Goal: Transaction & Acquisition: Purchase product/service

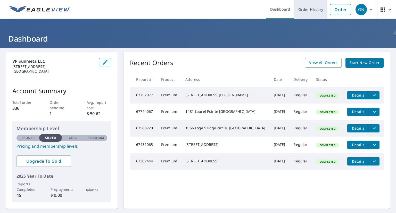
click at [300, 11] on link "Order History" at bounding box center [310, 9] width 33 height 19
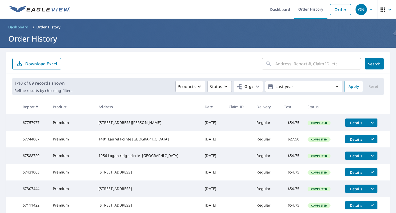
click at [300, 63] on input "text" at bounding box center [318, 63] width 86 height 14
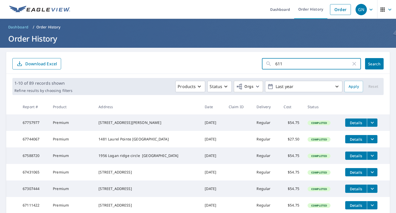
type input "6117"
click button "Search" at bounding box center [374, 63] width 19 height 11
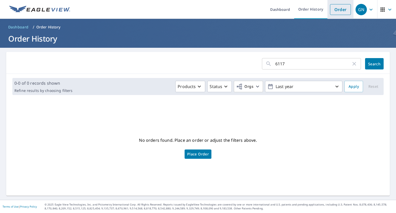
click at [338, 7] on link "Order" at bounding box center [340, 9] width 21 height 11
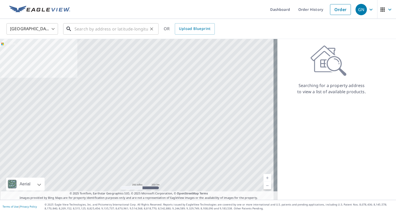
click at [80, 32] on input "text" at bounding box center [112, 29] width 74 height 14
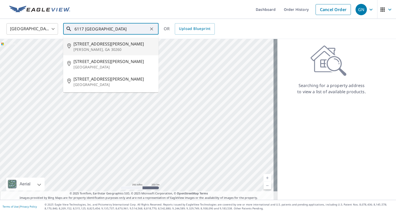
click at [99, 45] on span "6117 Florence Dr" at bounding box center [114, 44] width 81 height 6
type input "6117 Florence Dr Morrow, GA 30260"
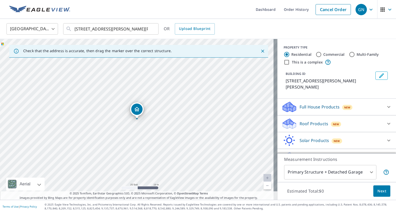
click at [360, 105] on div "Full House Products New" at bounding box center [332, 107] width 101 height 12
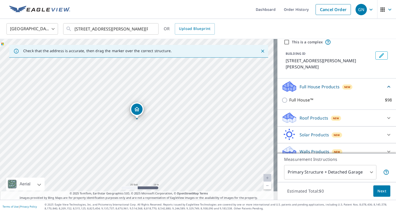
click at [348, 112] on div "Roof Products New" at bounding box center [332, 118] width 101 height 12
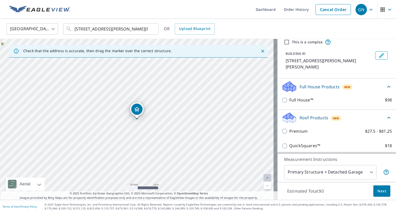
scroll to position [46, 0]
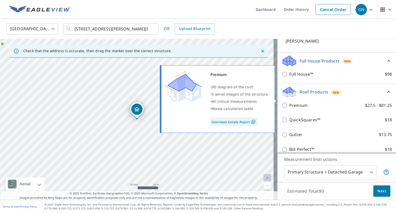
click at [351, 102] on label "Premium $27.5 - $81.25" at bounding box center [340, 105] width 103 height 6
click at [289, 102] on input "Premium $27.5 - $81.25" at bounding box center [286, 105] width 8 height 6
checkbox input "true"
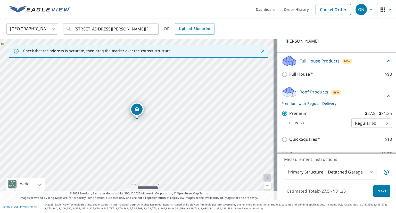
click at [338, 174] on body "GN GN Dashboard Order History Cancel Order GN United States US ​ 6117 Florence …" at bounding box center [198, 106] width 396 height 213
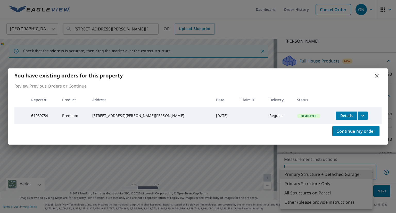
click at [332, 185] on div "You have existing orders for this property Review Previous Orders or Continue R…" at bounding box center [198, 106] width 396 height 213
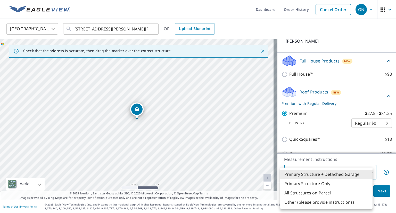
click at [332, 185] on li "Primary Structure Only" at bounding box center [326, 183] width 92 height 9
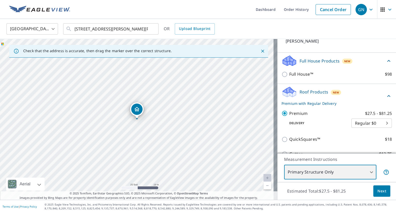
type input "2"
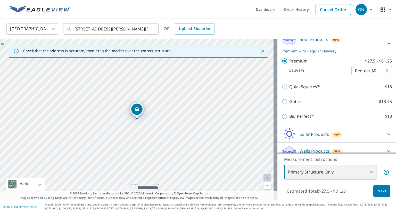
scroll to position [99, 0]
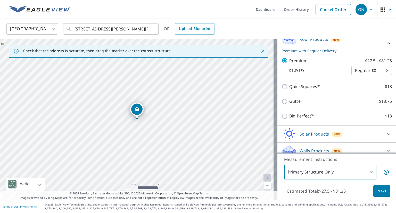
click at [380, 191] on span "Next" at bounding box center [382, 191] width 9 height 6
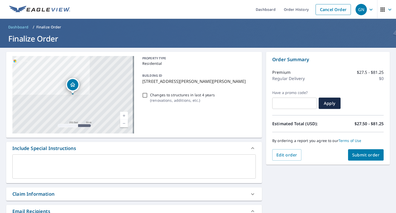
click at [359, 155] on span "Submit order" at bounding box center [366, 155] width 28 height 6
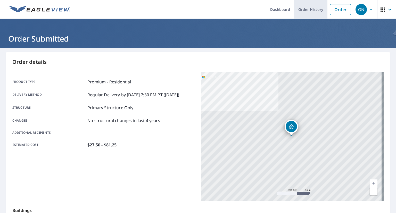
click at [306, 12] on link "Order History" at bounding box center [310, 9] width 33 height 19
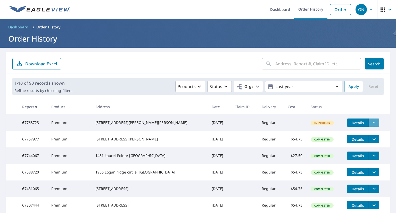
click at [372, 121] on button "filesDropdownBtn-67768723" at bounding box center [374, 122] width 11 height 8
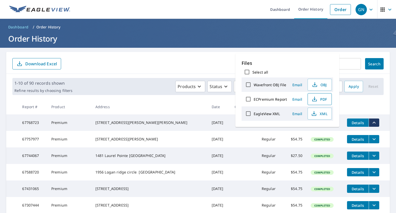
click at [325, 100] on span "PDF" at bounding box center [319, 99] width 17 height 6
